Goal: Task Accomplishment & Management: Use online tool/utility

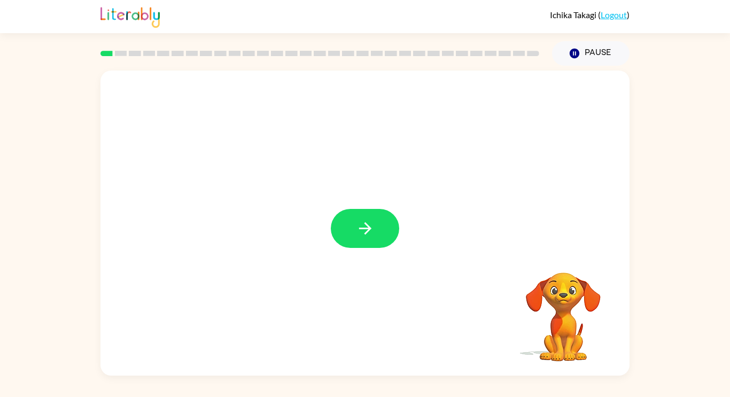
click at [381, 228] on button "button" at bounding box center [365, 228] width 68 height 39
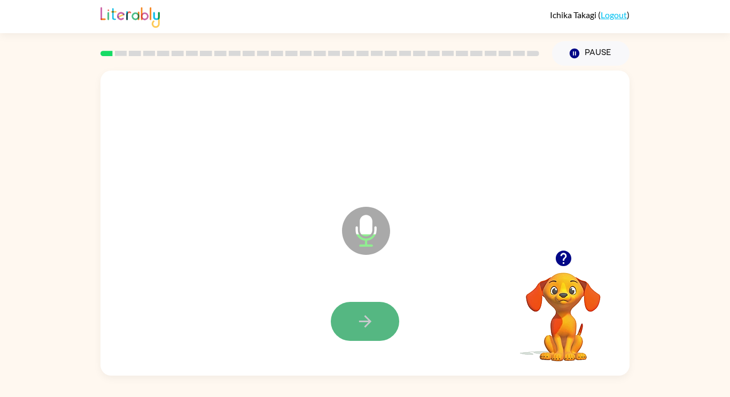
click at [358, 316] on icon "button" at bounding box center [365, 321] width 19 height 19
click at [376, 318] on button "button" at bounding box center [365, 321] width 68 height 39
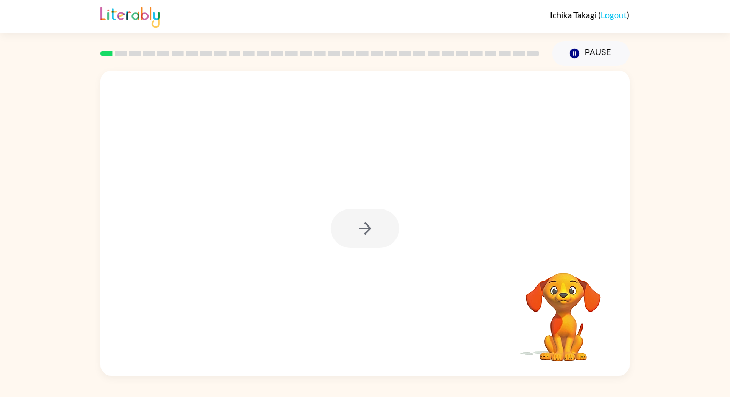
click at [371, 238] on div at bounding box center [365, 228] width 68 height 39
click at [372, 239] on div at bounding box center [365, 228] width 68 height 39
click at [372, 237] on div at bounding box center [365, 228] width 68 height 39
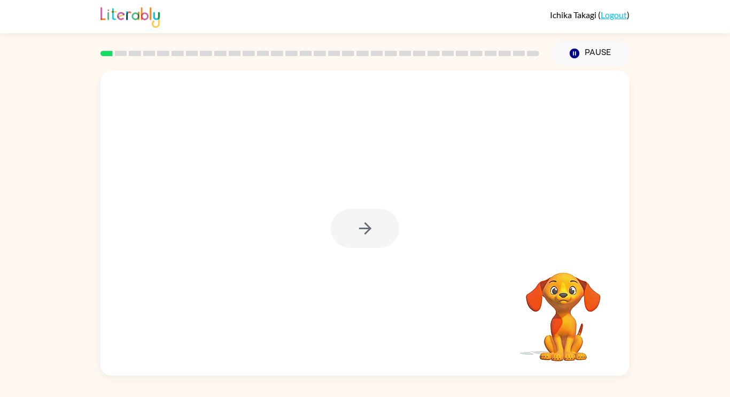
click at [372, 237] on div at bounding box center [365, 228] width 68 height 39
click at [372, 237] on icon "button" at bounding box center [365, 228] width 19 height 19
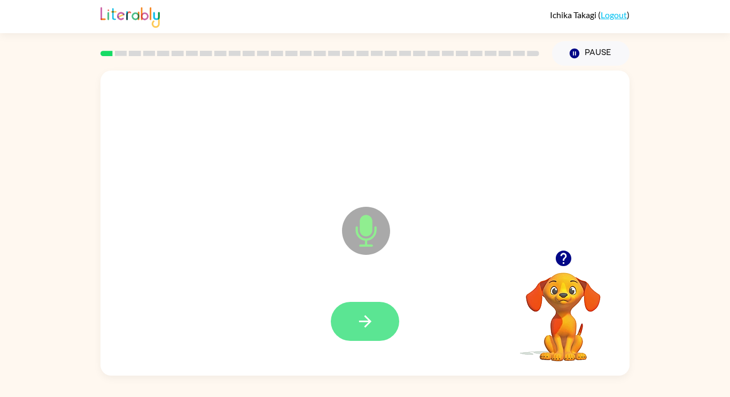
click at [361, 316] on icon "button" at bounding box center [365, 321] width 19 height 19
click at [357, 295] on div at bounding box center [365, 322] width 508 height 88
click at [362, 315] on icon "button" at bounding box center [365, 321] width 19 height 19
click at [363, 309] on button "button" at bounding box center [365, 321] width 68 height 39
click at [358, 304] on button "button" at bounding box center [365, 321] width 68 height 39
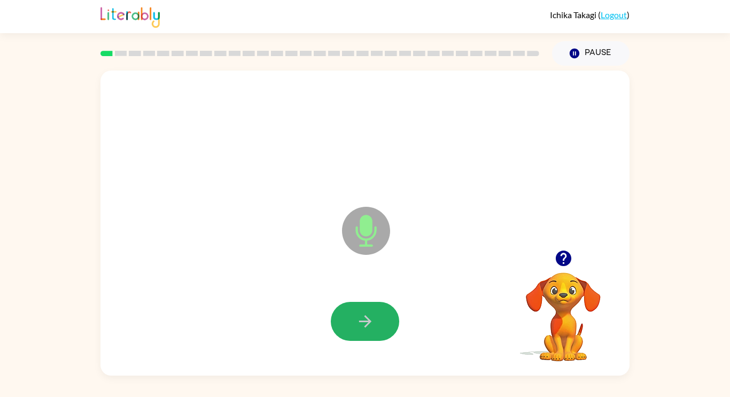
click at [378, 312] on button "button" at bounding box center [365, 321] width 68 height 39
click at [378, 312] on div at bounding box center [365, 322] width 508 height 88
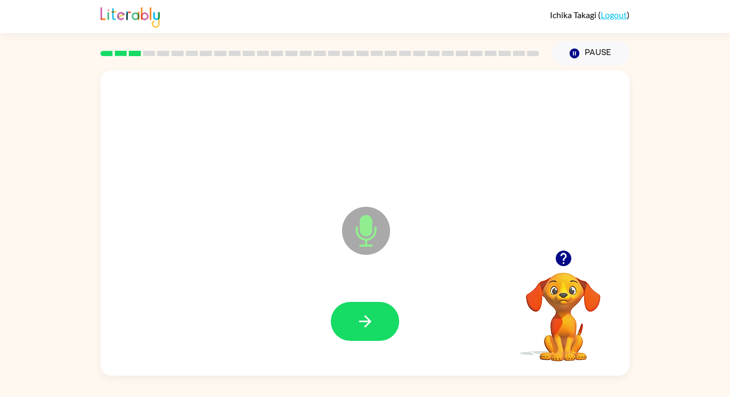
click at [377, 312] on button "button" at bounding box center [365, 321] width 68 height 39
click at [376, 311] on button "button" at bounding box center [365, 321] width 68 height 39
click at [376, 310] on button "button" at bounding box center [365, 321] width 68 height 39
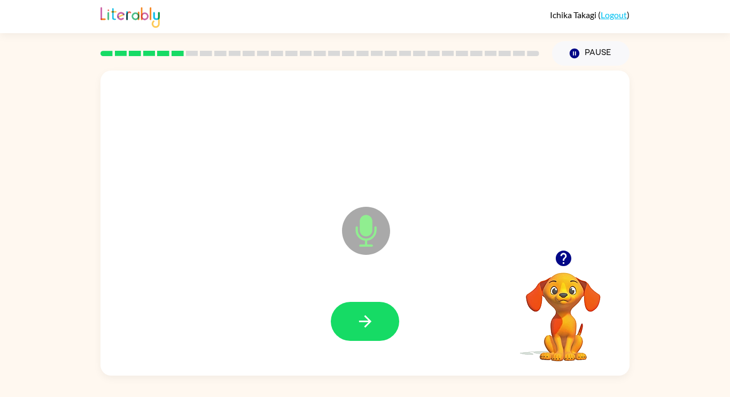
click at [375, 310] on button "button" at bounding box center [365, 321] width 68 height 39
click at [372, 324] on icon "button" at bounding box center [365, 321] width 19 height 19
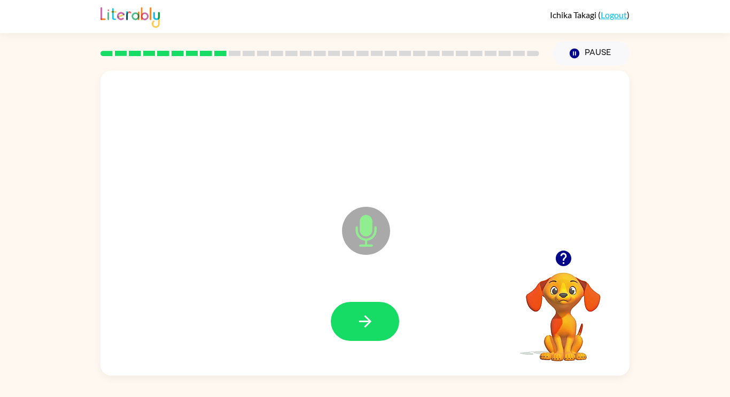
click at [372, 324] on icon "button" at bounding box center [365, 321] width 19 height 19
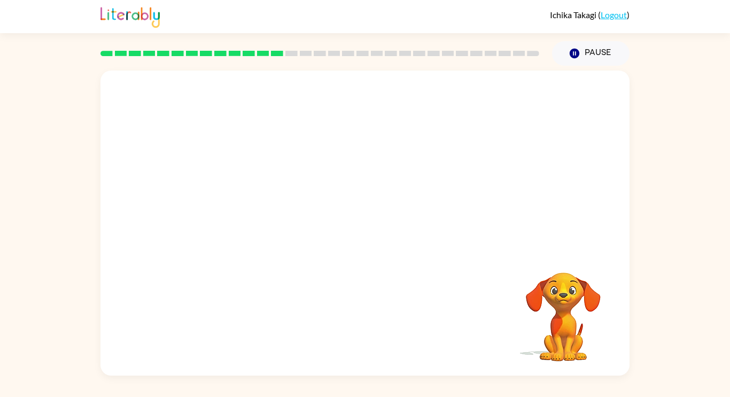
click at [372, 324] on div "Your browser must support playing .mp4 files to use Literably. Please try using…" at bounding box center [364, 223] width 529 height 305
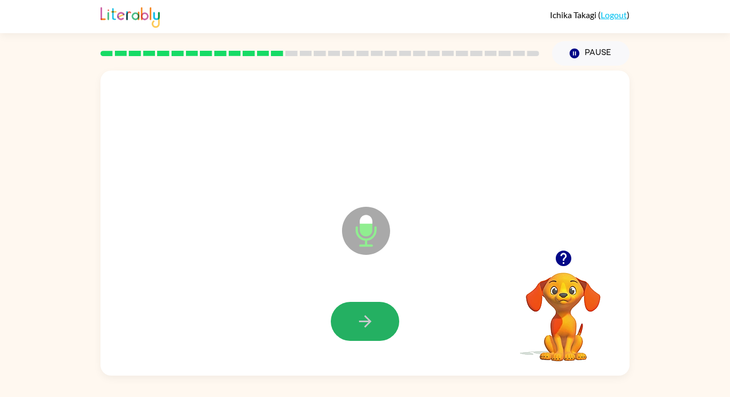
click at [371, 325] on icon "button" at bounding box center [365, 321] width 19 height 19
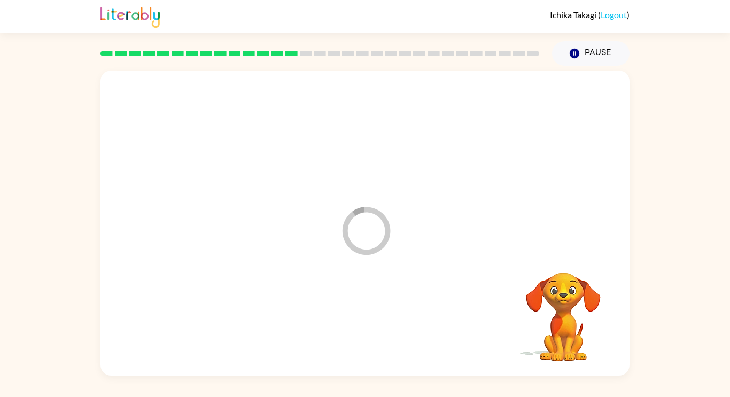
click at [375, 323] on div at bounding box center [365, 322] width 508 height 88
click at [375, 323] on div at bounding box center [365, 321] width 68 height 39
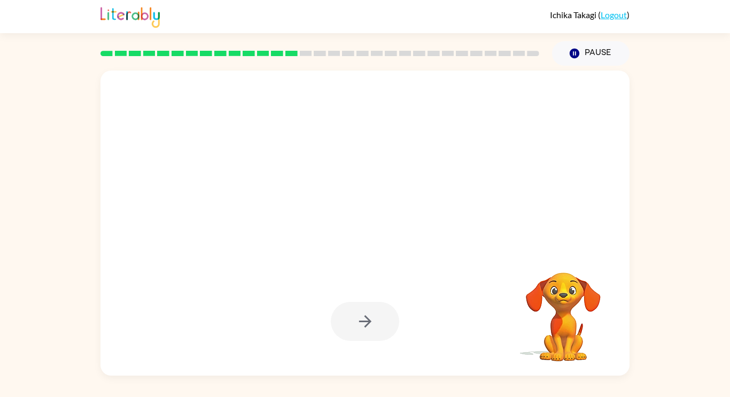
click at [375, 323] on div at bounding box center [365, 321] width 68 height 39
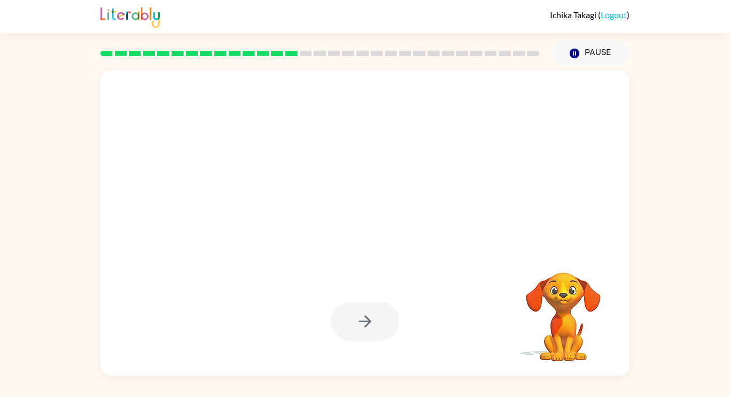
click at [375, 323] on div at bounding box center [365, 321] width 68 height 39
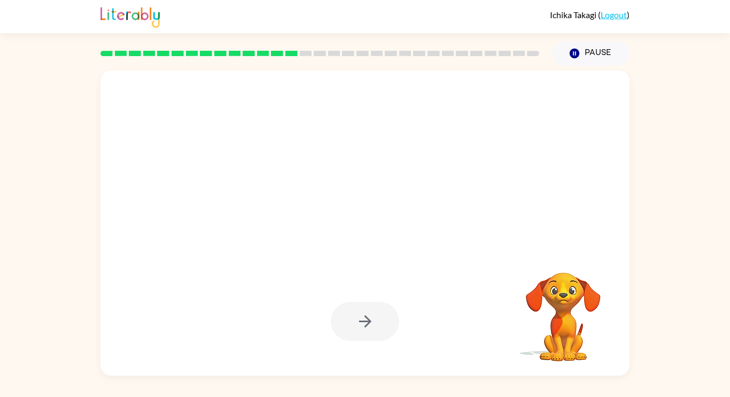
click at [375, 323] on div at bounding box center [365, 321] width 68 height 39
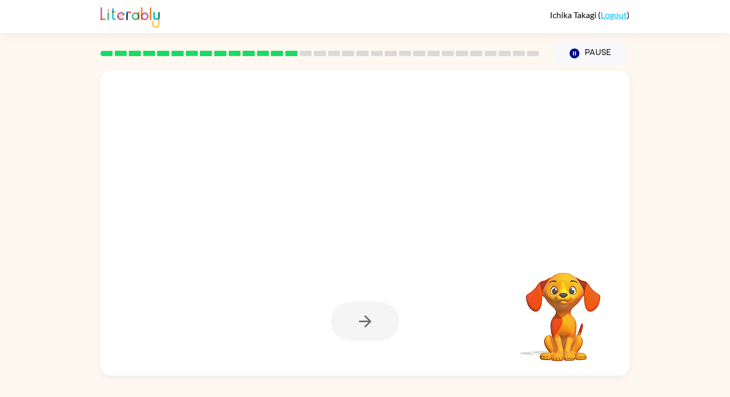
click at [375, 323] on div at bounding box center [365, 321] width 68 height 39
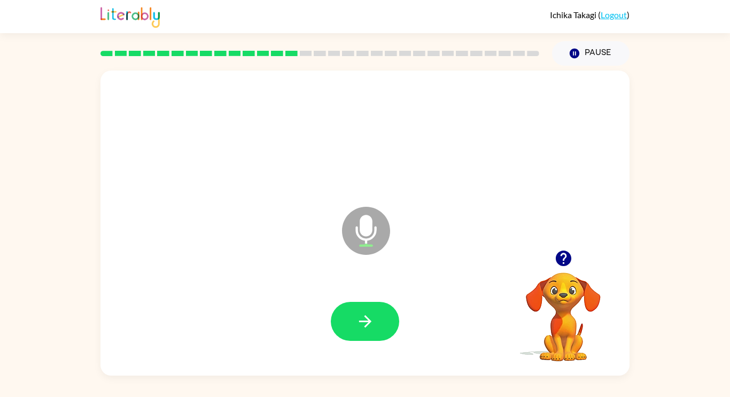
click at [375, 323] on button "button" at bounding box center [365, 321] width 68 height 39
click at [375, 323] on div at bounding box center [365, 321] width 68 height 39
click at [375, 323] on button "button" at bounding box center [365, 321] width 68 height 39
click at [376, 323] on button "button" at bounding box center [365, 321] width 68 height 39
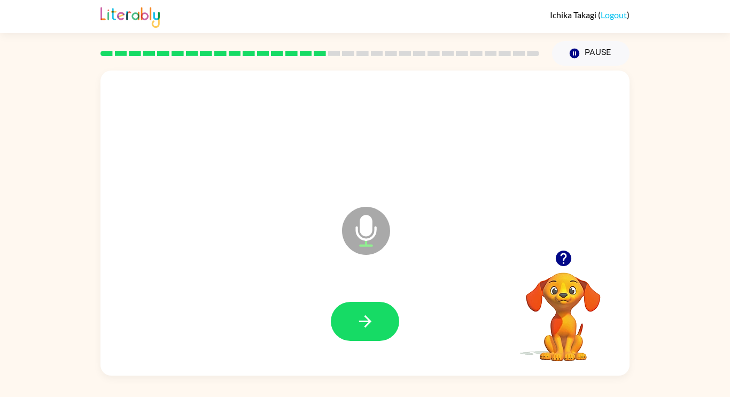
click at [376, 323] on button "button" at bounding box center [365, 321] width 68 height 39
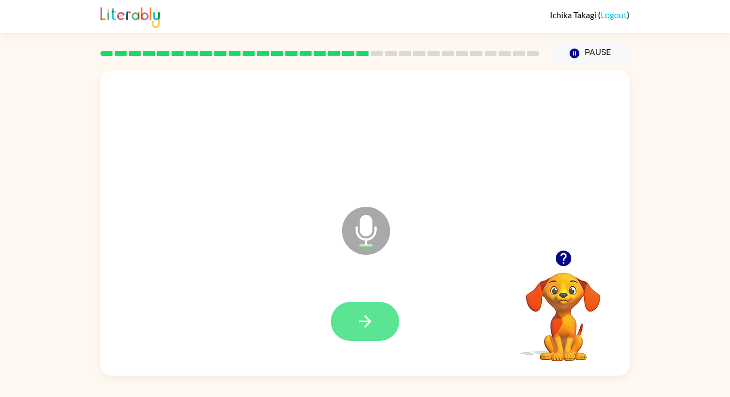
click at [366, 332] on button "button" at bounding box center [365, 321] width 68 height 39
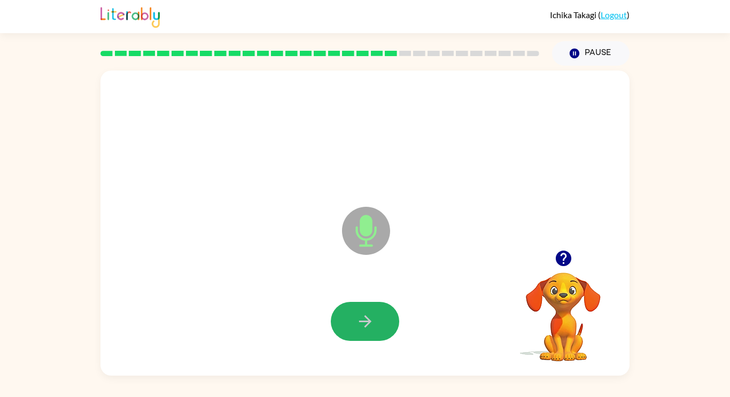
click at [366, 332] on button "button" at bounding box center [365, 321] width 68 height 39
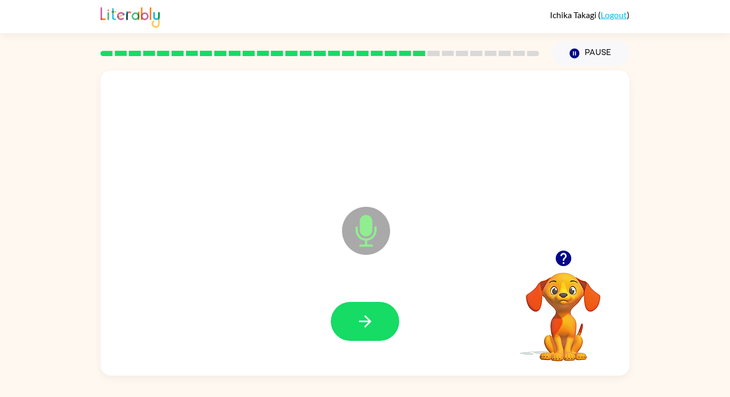
click at [366, 332] on button "button" at bounding box center [365, 321] width 68 height 39
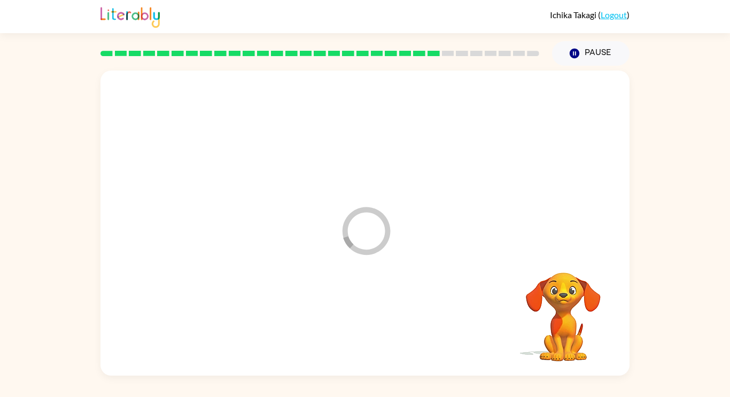
click at [366, 332] on div at bounding box center [365, 322] width 508 height 88
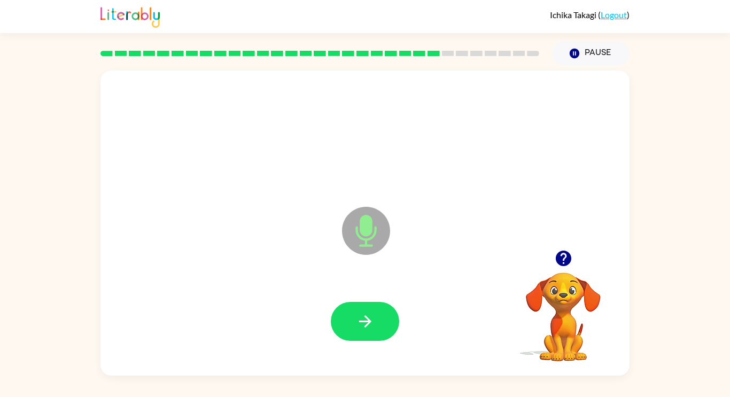
click at [366, 332] on button "button" at bounding box center [365, 321] width 68 height 39
click at [373, 329] on icon "button" at bounding box center [365, 321] width 19 height 19
click at [368, 325] on icon "button" at bounding box center [365, 321] width 19 height 19
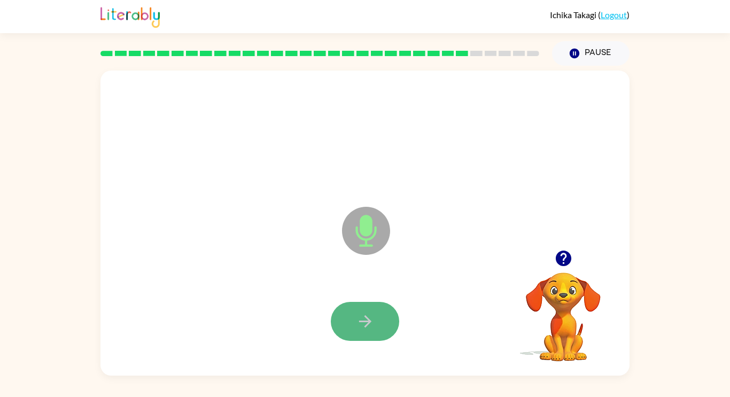
click at [371, 325] on icon "button" at bounding box center [365, 321] width 19 height 19
click at [347, 318] on button "button" at bounding box center [365, 321] width 68 height 39
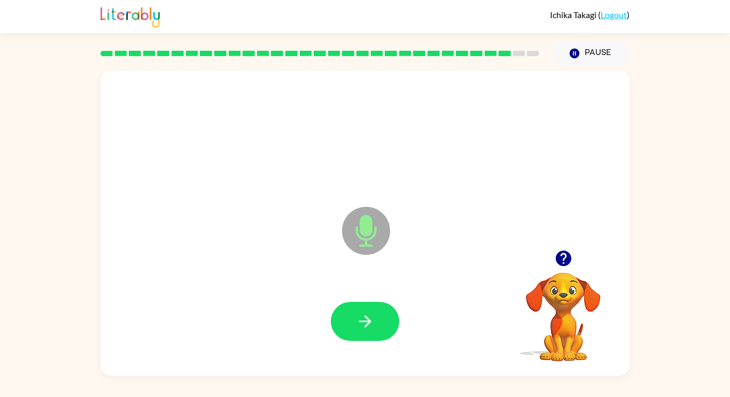
click at [347, 318] on button "button" at bounding box center [365, 321] width 68 height 39
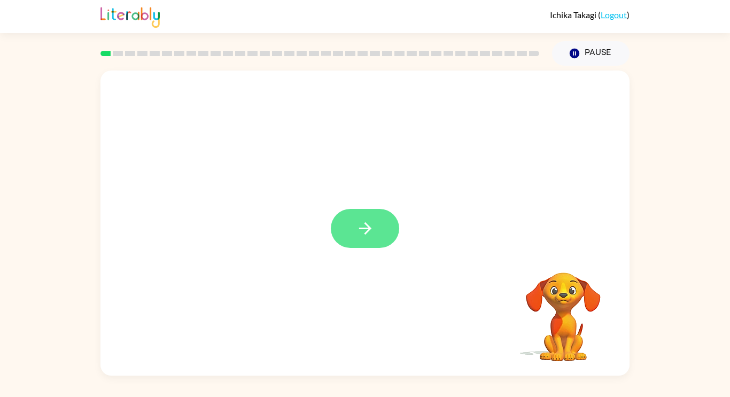
click at [385, 231] on button "button" at bounding box center [365, 228] width 68 height 39
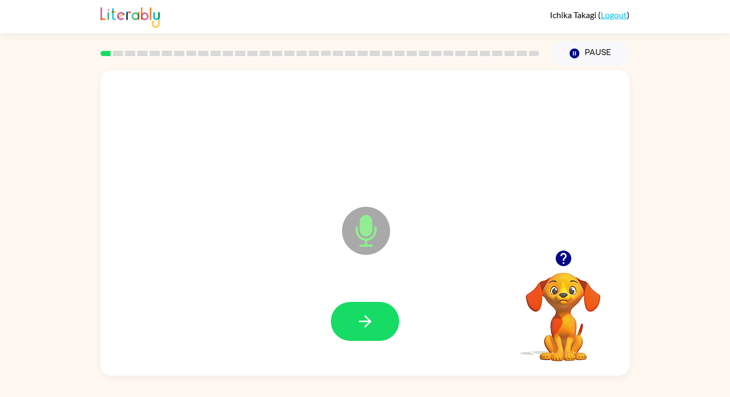
click at [385, 231] on icon at bounding box center [366, 231] width 48 height 48
click at [385, 230] on icon at bounding box center [366, 231] width 48 height 48
click at [361, 310] on button "button" at bounding box center [365, 321] width 68 height 39
click at [347, 321] on button "button" at bounding box center [365, 321] width 68 height 39
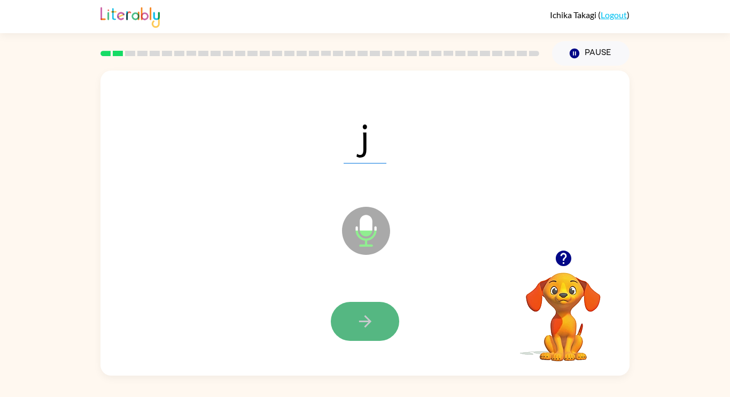
click at [368, 328] on icon "button" at bounding box center [365, 321] width 19 height 19
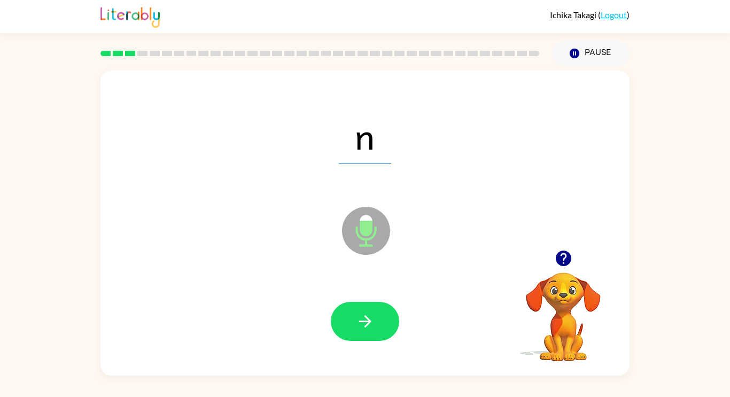
click at [366, 325] on icon "button" at bounding box center [364, 321] width 12 height 12
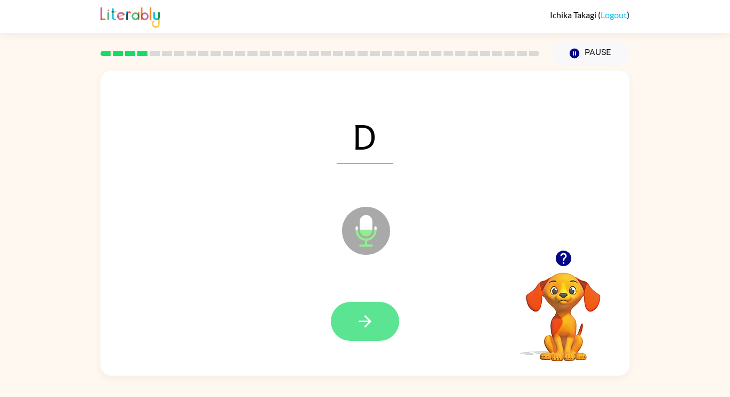
click at [365, 331] on button "button" at bounding box center [365, 321] width 68 height 39
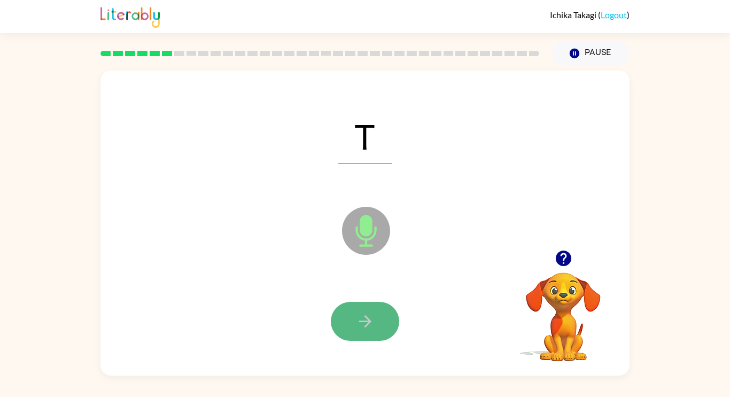
click at [366, 331] on button "button" at bounding box center [365, 321] width 68 height 39
click at [367, 311] on button "button" at bounding box center [365, 321] width 68 height 39
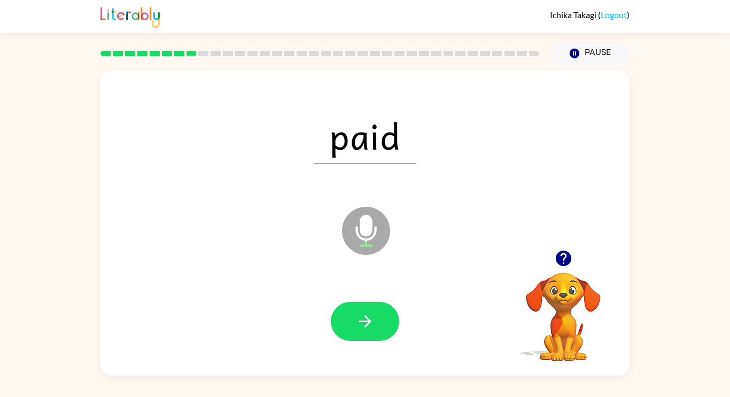
click at [367, 311] on button "button" at bounding box center [365, 321] width 68 height 39
click at [366, 311] on button "button" at bounding box center [365, 321] width 68 height 39
click at [366, 312] on icon "button" at bounding box center [365, 321] width 19 height 19
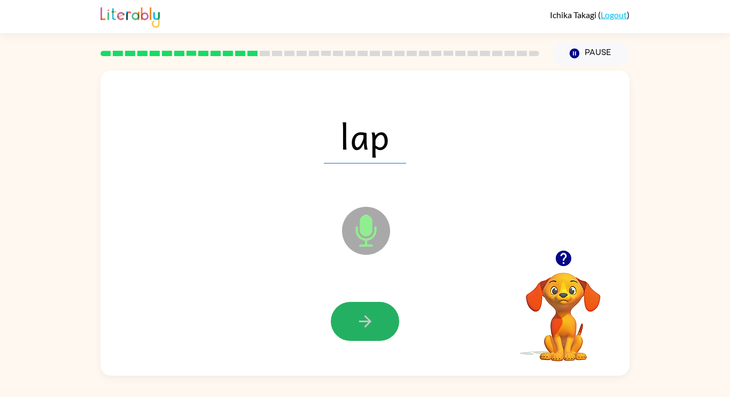
click at [366, 312] on icon "button" at bounding box center [365, 321] width 19 height 19
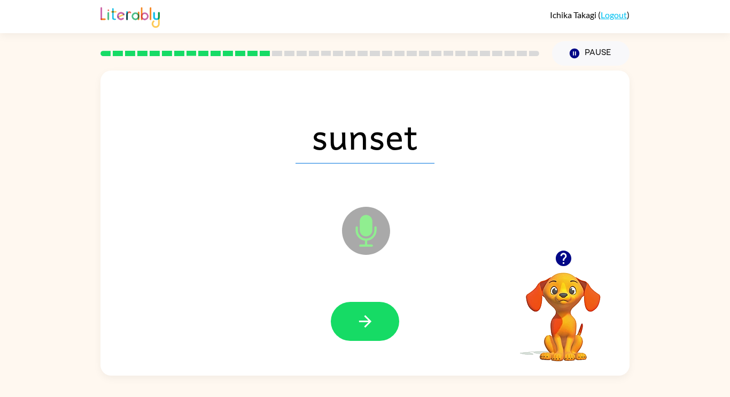
click at [366, 312] on icon "button" at bounding box center [365, 321] width 19 height 19
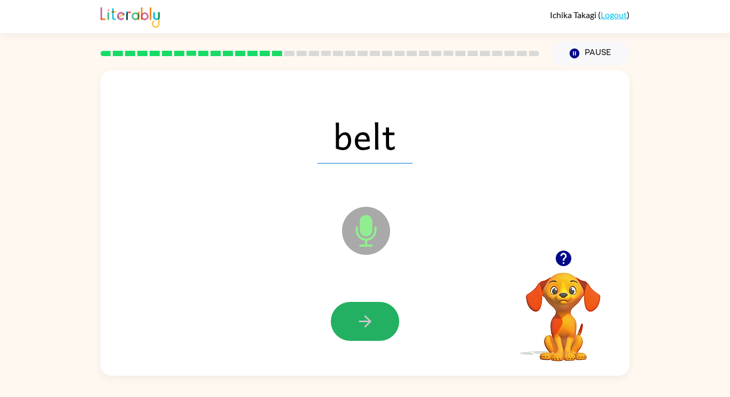
click at [366, 312] on icon "button" at bounding box center [365, 321] width 19 height 19
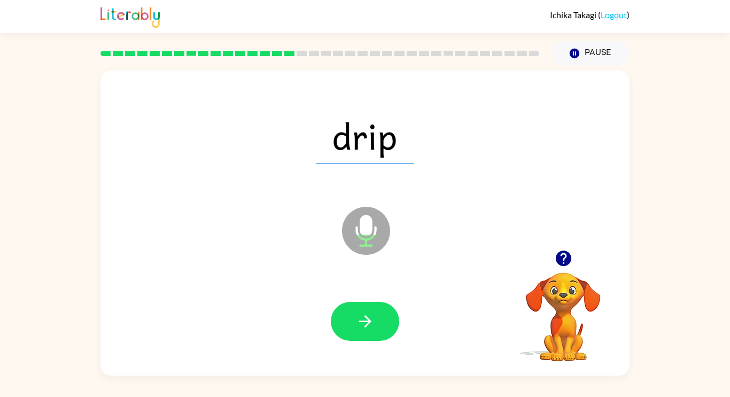
click at [366, 312] on icon "button" at bounding box center [365, 321] width 19 height 19
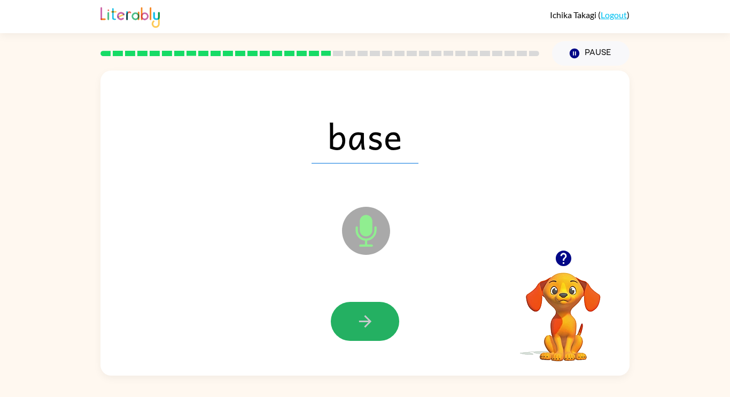
click at [366, 312] on icon "button" at bounding box center [365, 321] width 19 height 19
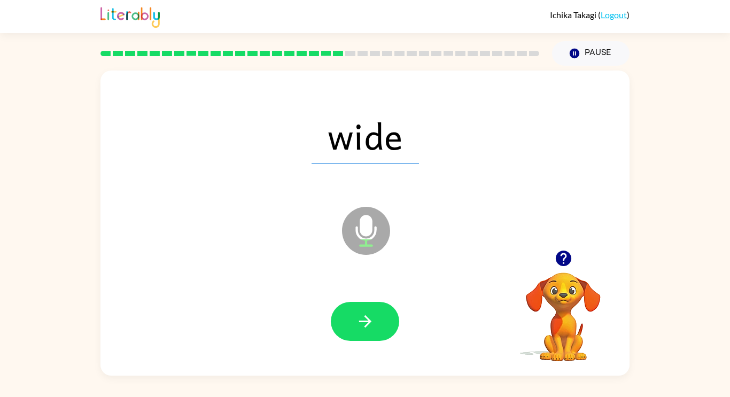
click at [366, 312] on icon "button" at bounding box center [365, 321] width 19 height 19
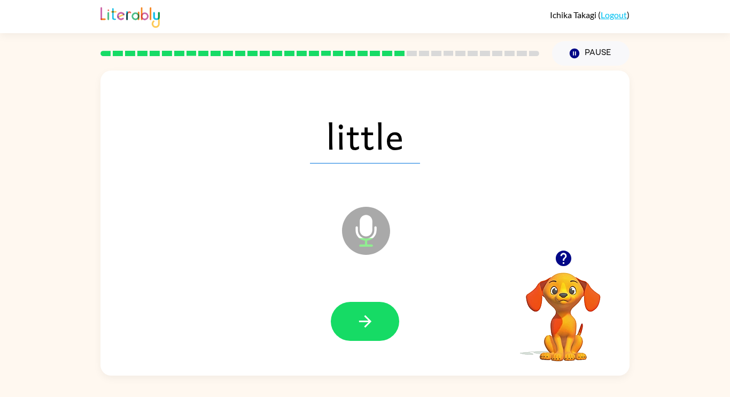
click at [366, 312] on icon "button" at bounding box center [365, 321] width 19 height 19
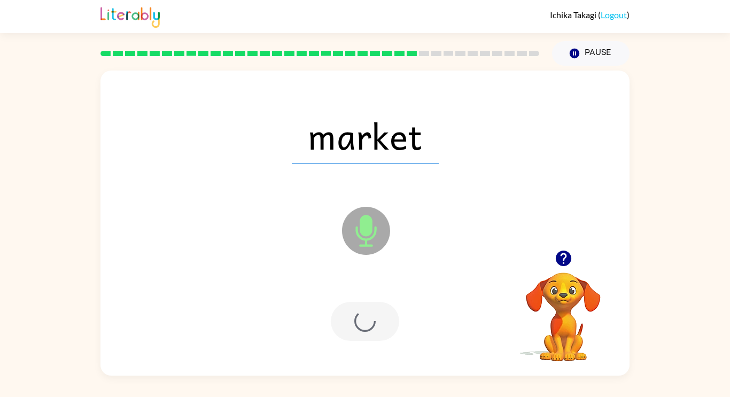
click at [366, 311] on div at bounding box center [365, 321] width 68 height 39
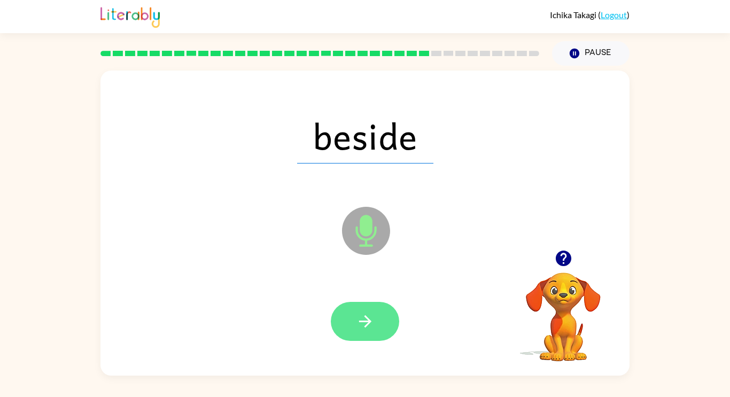
click at [375, 319] on button "button" at bounding box center [365, 321] width 68 height 39
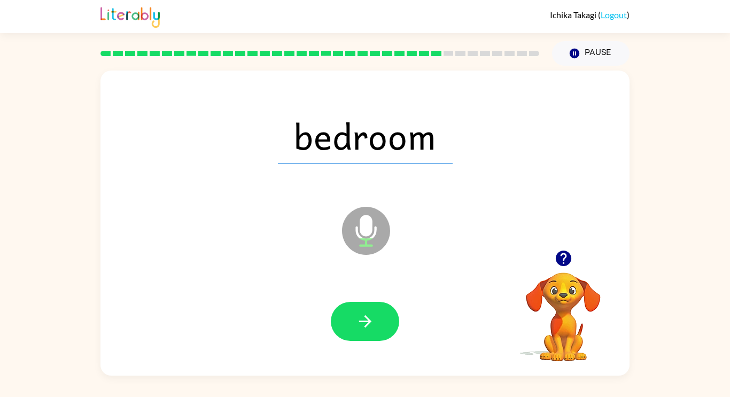
click at [375, 319] on button "button" at bounding box center [365, 321] width 68 height 39
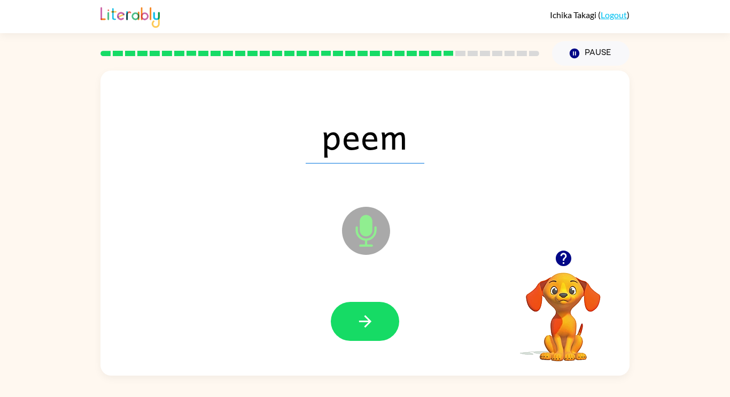
click at [375, 319] on button "button" at bounding box center [365, 321] width 68 height 39
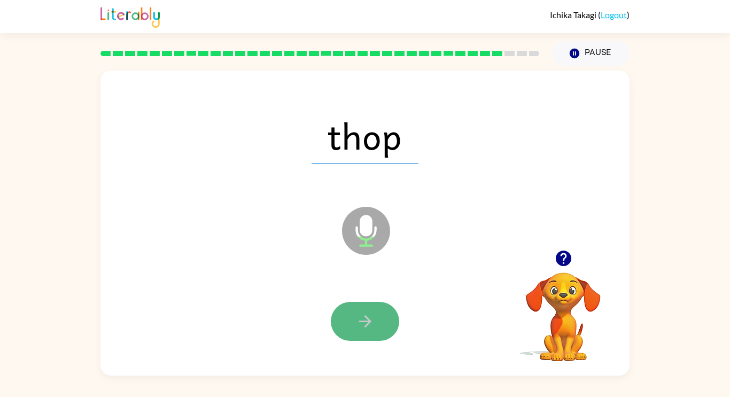
click at [360, 315] on icon "button" at bounding box center [365, 321] width 19 height 19
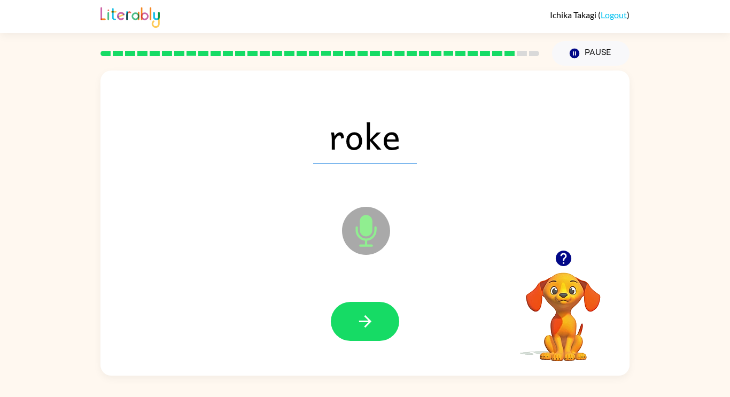
click at [354, 310] on button "button" at bounding box center [365, 321] width 68 height 39
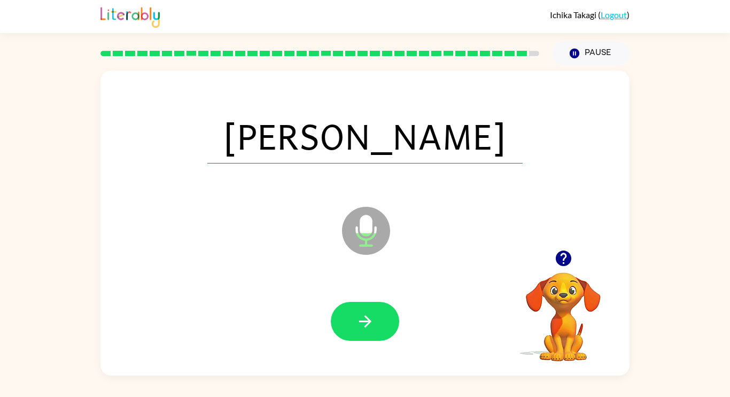
click at [354, 310] on button "button" at bounding box center [365, 321] width 68 height 39
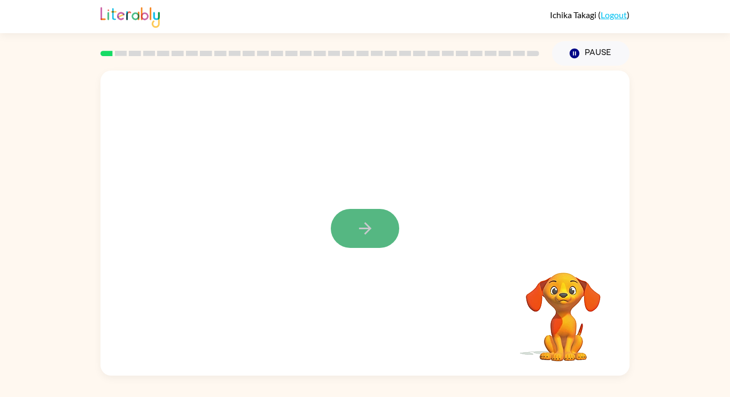
click at [381, 223] on button "button" at bounding box center [365, 228] width 68 height 39
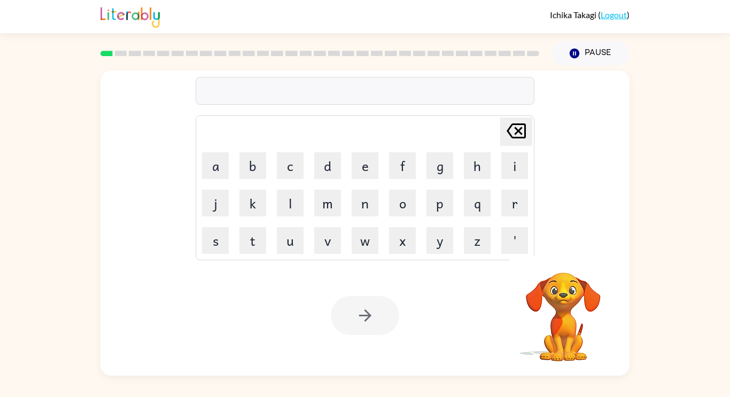
click at [381, 223] on td "w" at bounding box center [365, 240] width 36 height 36
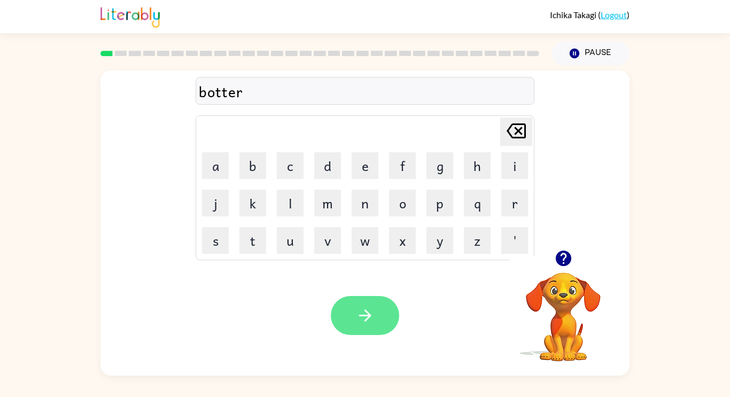
click at [356, 303] on button "button" at bounding box center [365, 315] width 68 height 39
